Goal: Information Seeking & Learning: Learn about a topic

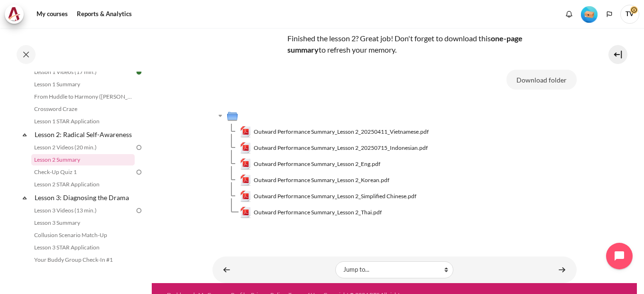
scroll to position [83, 0]
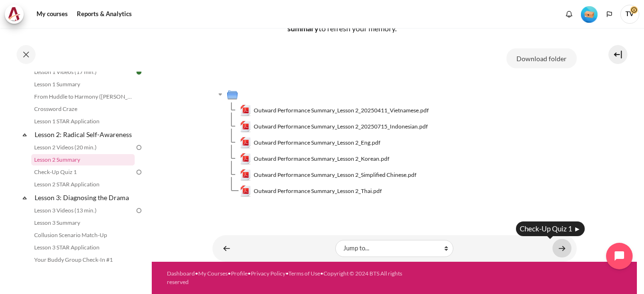
click at [555, 250] on link "Content" at bounding box center [561, 248] width 19 height 18
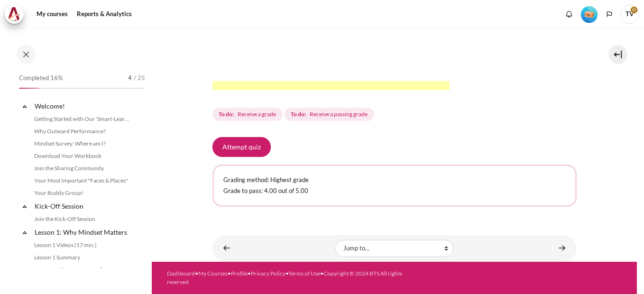
scroll to position [185, 0]
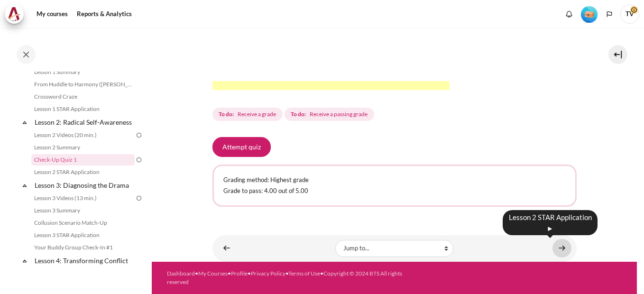
click at [555, 247] on link "Content" at bounding box center [561, 248] width 19 height 18
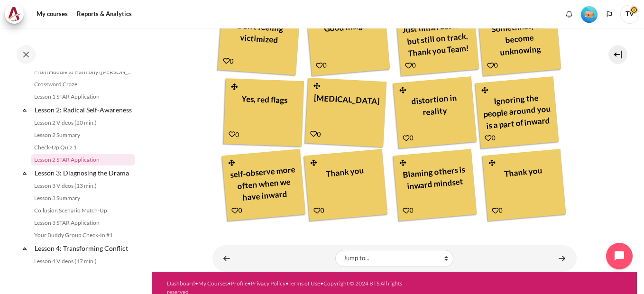
scroll to position [532, 0]
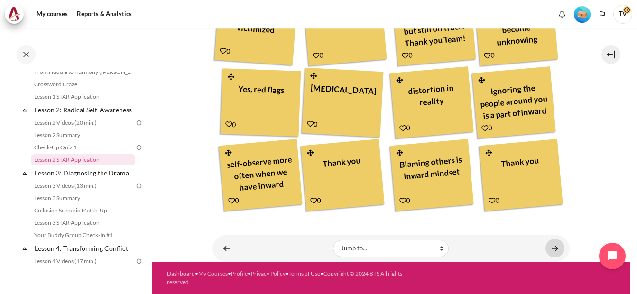
click at [558, 212] on div "Your Result Good Job my Team. 6 I am happy when my colleague supports me" at bounding box center [390, 9] width 357 height 405
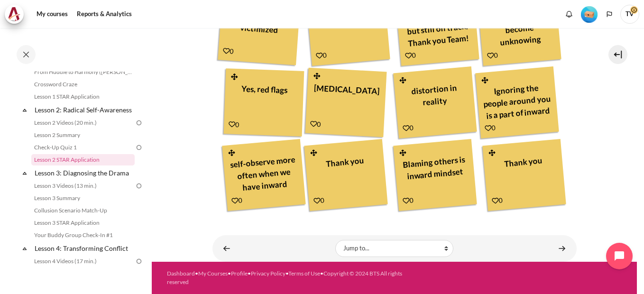
click at [135, 127] on img at bounding box center [139, 123] width 9 height 9
click at [78, 129] on link "Lesson 2 Videos (20 min.)" at bounding box center [82, 122] width 103 height 11
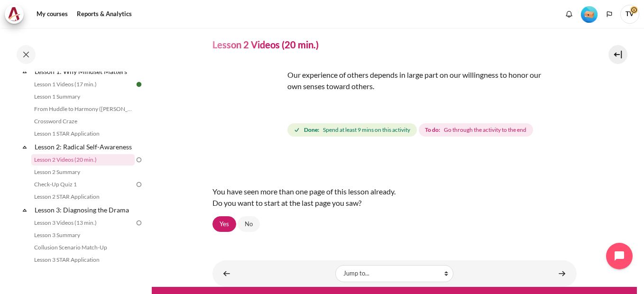
scroll to position [54, 0]
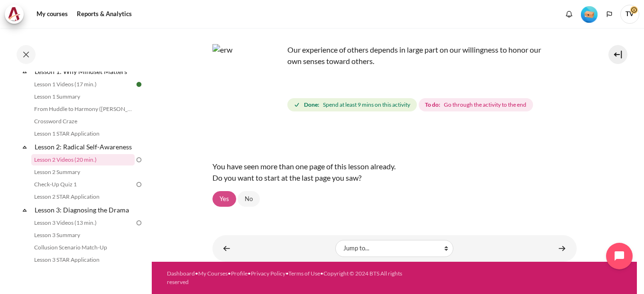
click at [225, 200] on link "Yes" at bounding box center [224, 199] width 24 height 16
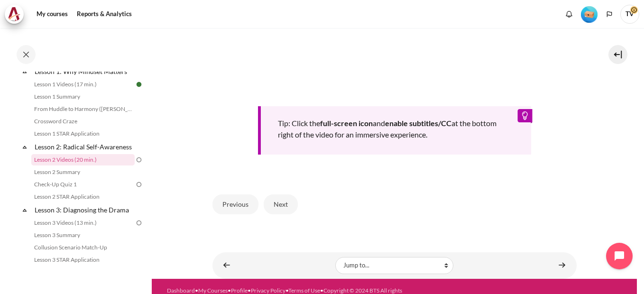
scroll to position [411, 0]
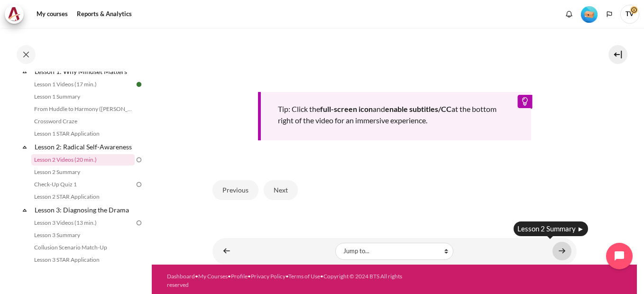
click at [559, 248] on link "Content" at bounding box center [561, 251] width 19 height 18
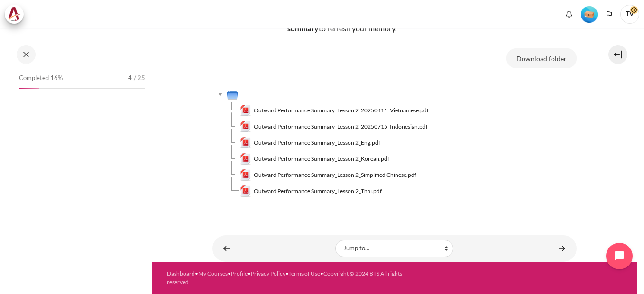
scroll to position [83, 0]
click at [559, 247] on link "Content" at bounding box center [561, 248] width 19 height 18
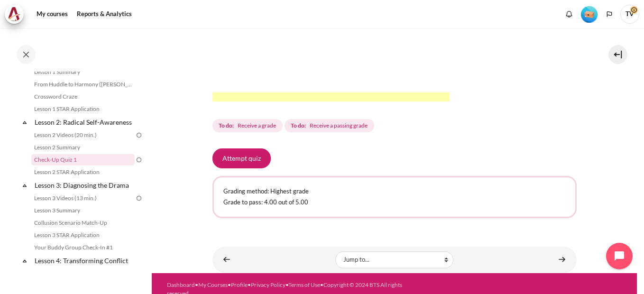
scroll to position [343, 0]
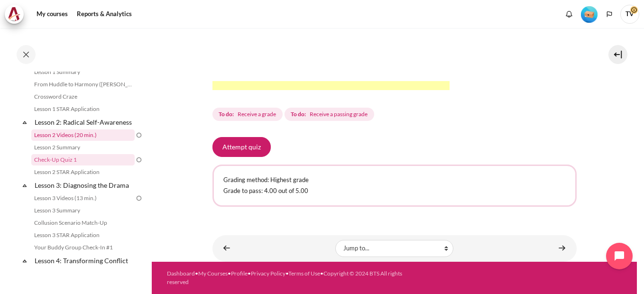
click at [84, 141] on link "Lesson 2 Videos (20 min.)" at bounding box center [82, 134] width 103 height 11
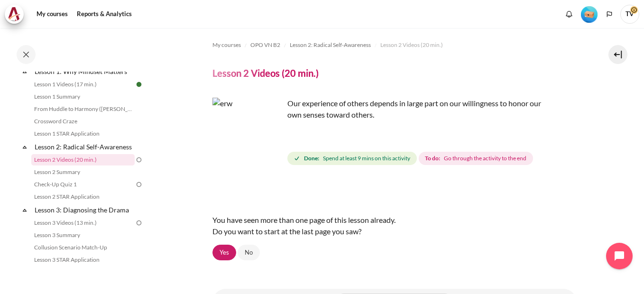
scroll to position [54, 0]
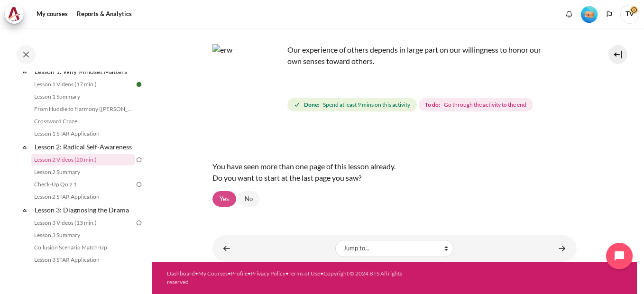
click at [224, 200] on link "Yes" at bounding box center [224, 199] width 24 height 16
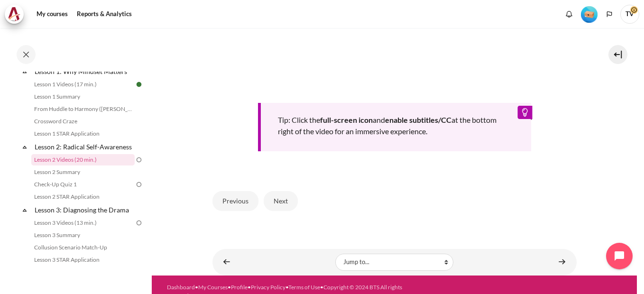
scroll to position [411, 0]
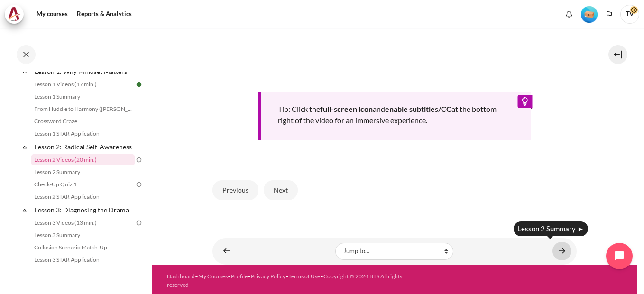
click at [557, 251] on link "Content" at bounding box center [561, 251] width 19 height 18
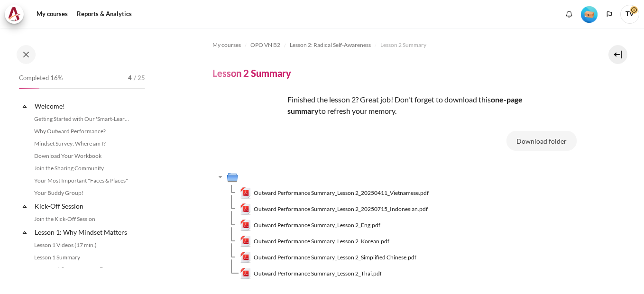
scroll to position [173, 0]
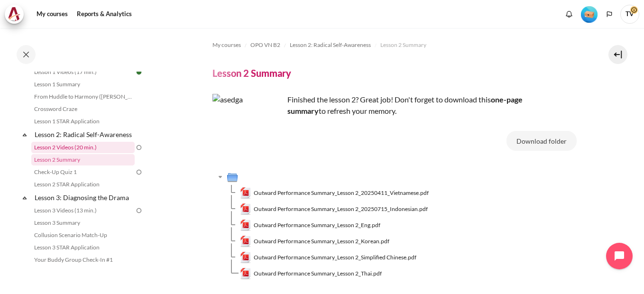
click at [83, 153] on link "Lesson 2 Videos (20 min.)" at bounding box center [82, 147] width 103 height 11
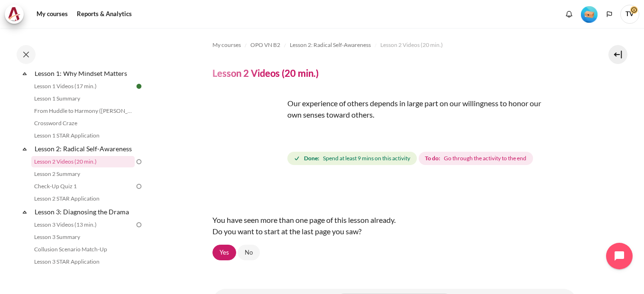
scroll to position [161, 0]
click at [400, 44] on span "Lesson 2 Videos (20 min.)" at bounding box center [411, 45] width 63 height 9
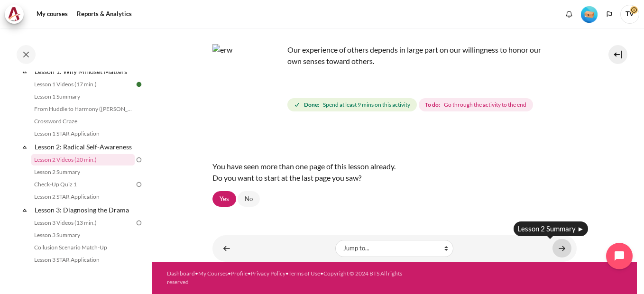
click at [557, 249] on link "Content" at bounding box center [561, 248] width 19 height 18
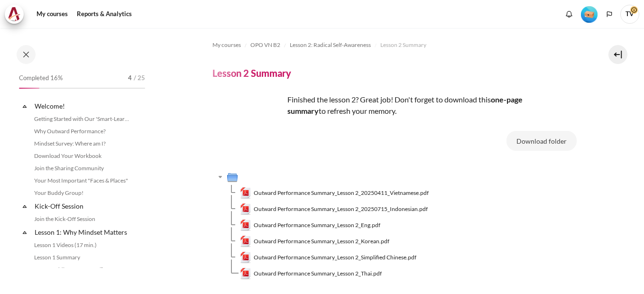
scroll to position [173, 0]
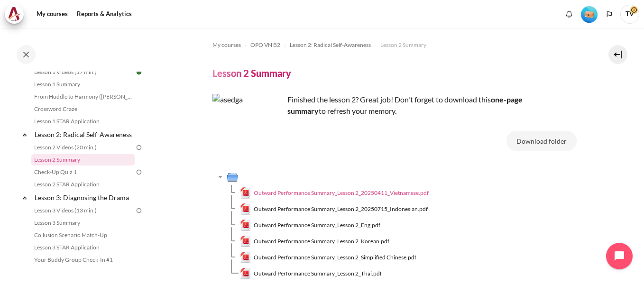
click at [275, 195] on span "Outward Performance Summary_Lesson 2_20250411_Vietnamese.pdf" at bounding box center [341, 193] width 175 height 9
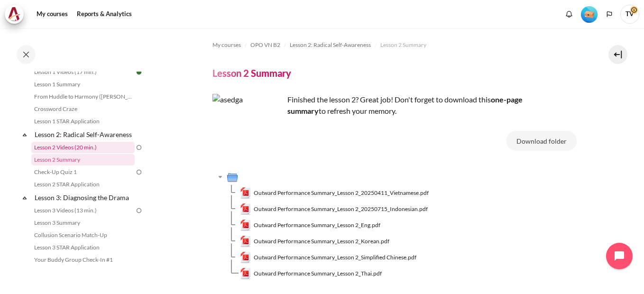
click at [87, 153] on link "Lesson 2 Videos (20 min.)" at bounding box center [82, 147] width 103 height 11
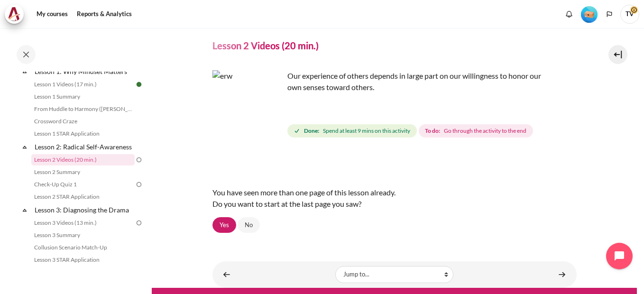
scroll to position [54, 0]
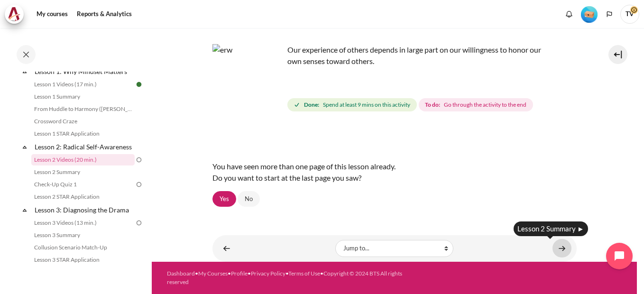
click at [560, 250] on link "Content" at bounding box center [561, 248] width 19 height 18
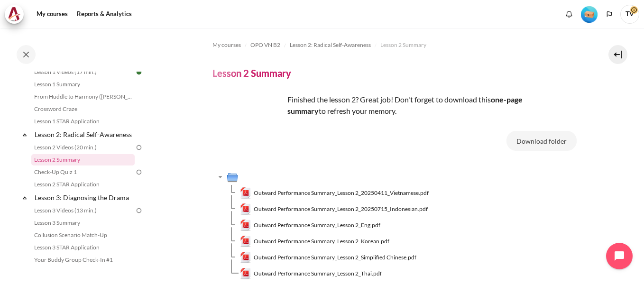
scroll to position [83, 0]
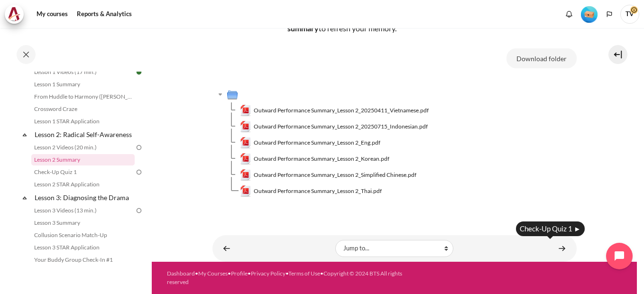
click at [560, 248] on link "Content" at bounding box center [561, 248] width 19 height 18
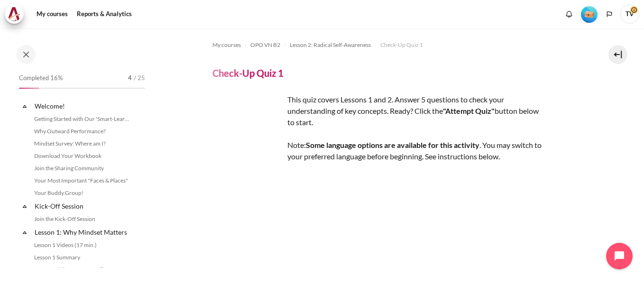
scroll to position [185, 0]
